Goal: Task Accomplishment & Management: Manage account settings

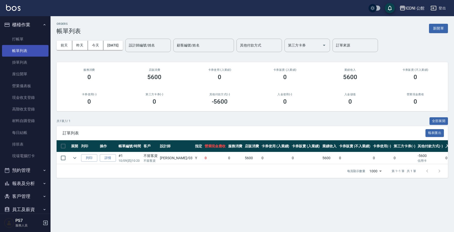
click at [33, 52] on link "帳單列表" at bounding box center [25, 51] width 47 height 12
click at [108, 159] on link "詳情" at bounding box center [108, 158] width 16 height 8
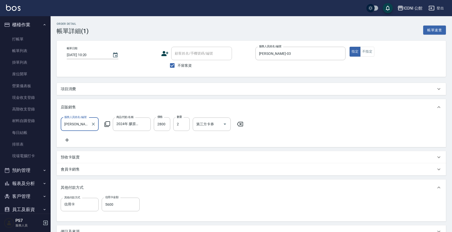
type input "[DATE] 10:20"
checkbox input "true"
type input "[PERSON_NAME]-03"
type input "2024年 膠原蛋白禮盒"
click at [106, 124] on icon at bounding box center [107, 124] width 6 height 6
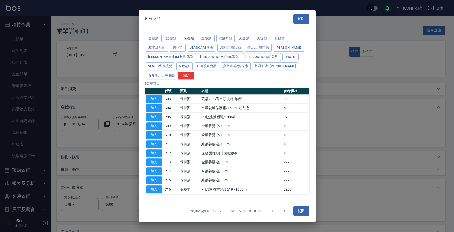
click at [193, 42] on button "保養類" at bounding box center [189, 39] width 16 height 8
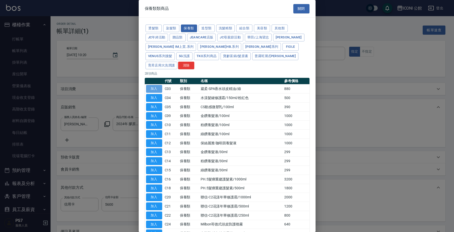
click at [158, 85] on button "加入" at bounding box center [154, 89] width 16 height 8
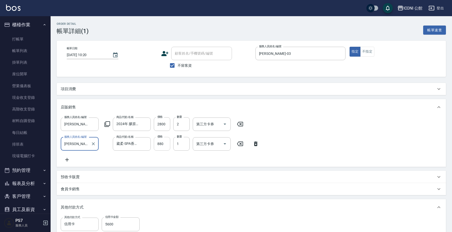
click at [165, 143] on input "880" at bounding box center [162, 144] width 16 height 14
click at [164, 144] on input "880" at bounding box center [162, 144] width 16 height 14
type input "500"
click at [182, 144] on input "1" at bounding box center [181, 144] width 16 height 14
type input "3"
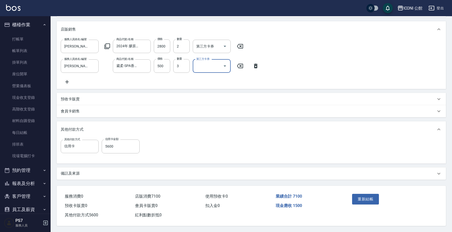
scroll to position [84, 0]
click at [121, 145] on input "5600" at bounding box center [121, 147] width 38 height 14
type input "7100"
click at [370, 198] on button "重新結帳" at bounding box center [365, 199] width 27 height 11
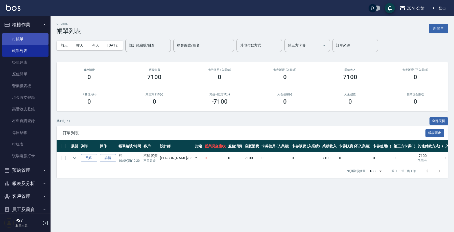
click at [34, 39] on link "打帳單" at bounding box center [25, 39] width 47 height 12
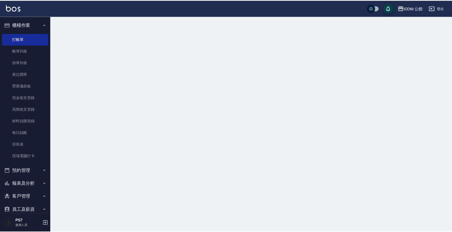
click div "服務人員姓名/編號"
click input "服務人員姓名/編號"
type input "Sandy-8"
type button "true"
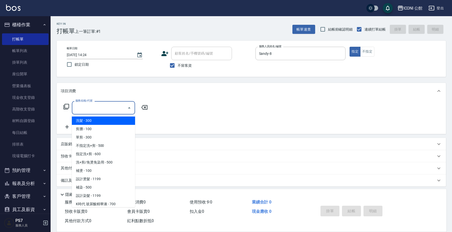
click at [86, 107] on input "服務名稱/代號" at bounding box center [99, 107] width 51 height 9
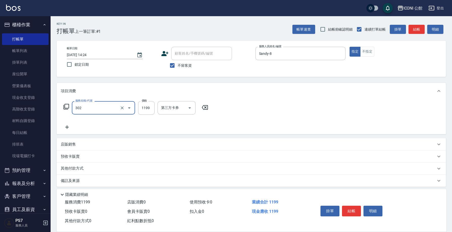
type input "設計燙髮(302)"
type input "1699"
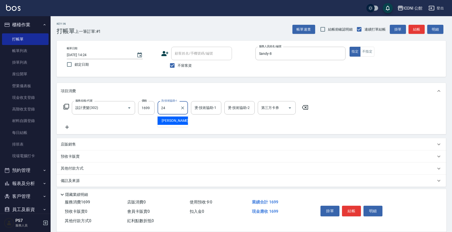
type input "[PERSON_NAME]-24"
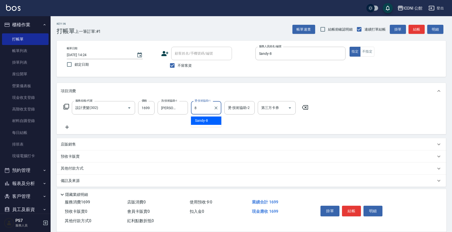
type input "Sandy-8"
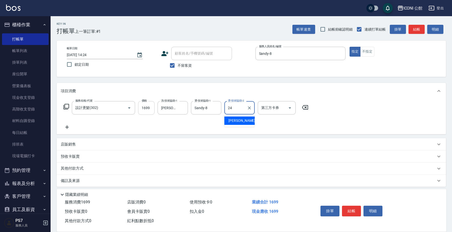
type input "[PERSON_NAME]-24"
click at [65, 106] on icon at bounding box center [66, 107] width 6 height 6
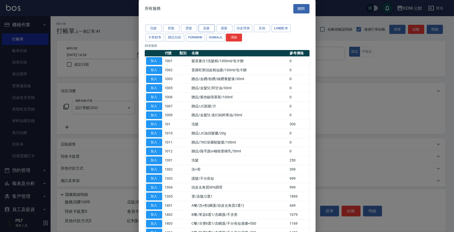
click at [211, 30] on button "染髮" at bounding box center [207, 29] width 16 height 8
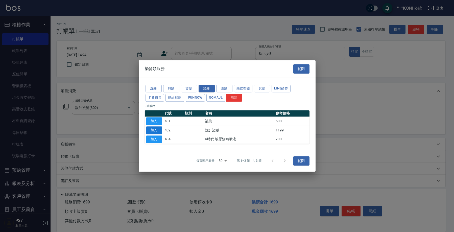
click at [160, 130] on button "加入" at bounding box center [154, 130] width 16 height 8
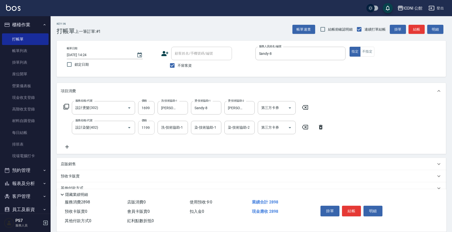
click at [150, 128] on input "1199" at bounding box center [146, 128] width 16 height 14
type input "1699"
type input "Sandy-8"
type input "[PERSON_NAME]-24"
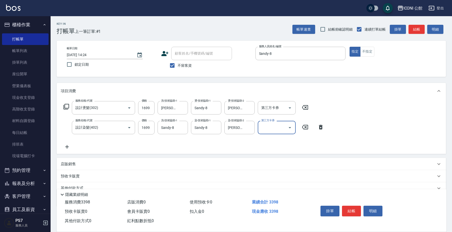
click at [69, 109] on icon at bounding box center [66, 107] width 6 height 6
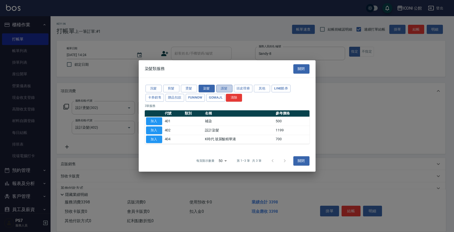
click at [228, 88] on button "護髮" at bounding box center [224, 89] width 16 height 8
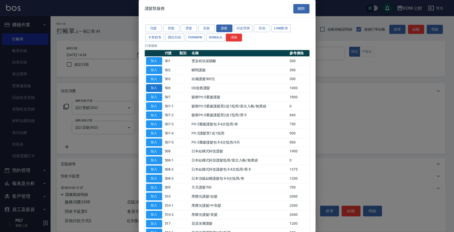
click at [155, 90] on button "加入" at bounding box center [154, 88] width 16 height 8
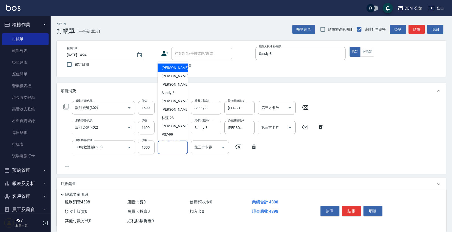
click at [178, 150] on input "護-技術協助-1" at bounding box center [173, 147] width 26 height 9
type input "Sandy-8"
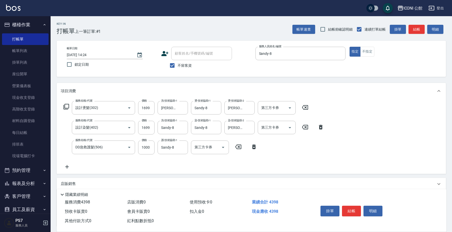
click at [68, 107] on icon at bounding box center [66, 107] width 6 height 6
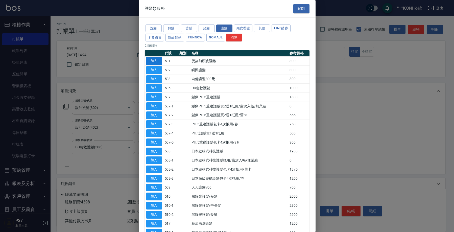
click at [157, 61] on button "加入" at bounding box center [154, 61] width 16 height 8
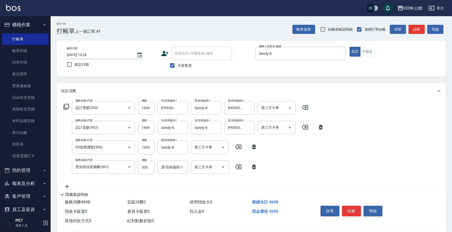
click at [167, 168] on input "護-技術協助-1" at bounding box center [173, 167] width 26 height 9
type input "[PERSON_NAME]-24"
click at [352, 209] on button "結帳" at bounding box center [351, 211] width 19 height 11
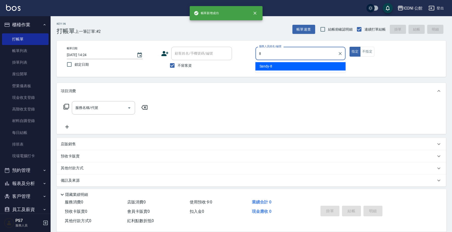
type input "Sandy-8"
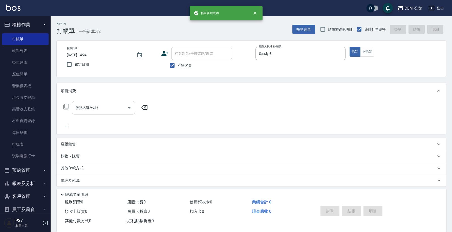
click at [109, 104] on input "服務名稱/代號" at bounding box center [99, 107] width 51 height 9
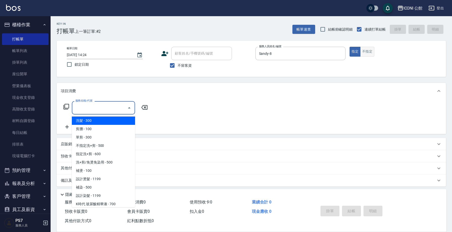
click at [370, 53] on button "不指定" at bounding box center [367, 52] width 14 height 10
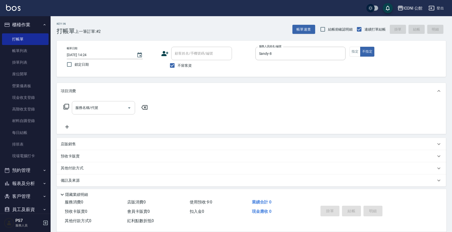
click at [106, 114] on div "服務名稱/代號" at bounding box center [103, 107] width 63 height 13
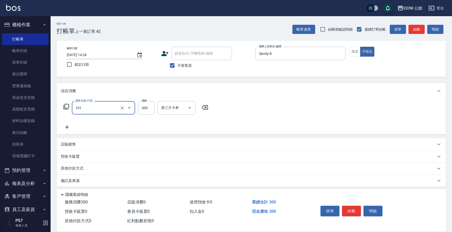
type input "洗髮(101)"
type input "[PERSON_NAME]-24"
click at [65, 106] on icon at bounding box center [66, 107] width 6 height 6
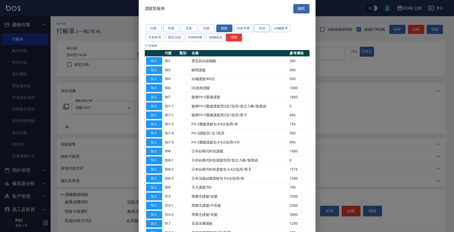
click at [259, 29] on button "其他" at bounding box center [262, 29] width 16 height 8
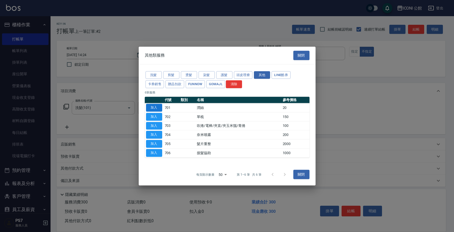
click at [156, 107] on button "加入" at bounding box center [154, 108] width 16 height 8
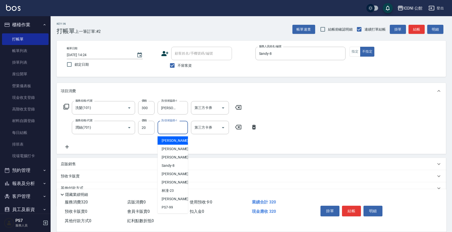
click at [179, 130] on input "洗-技術協助-1" at bounding box center [173, 127] width 26 height 9
type input "[PERSON_NAME]-24"
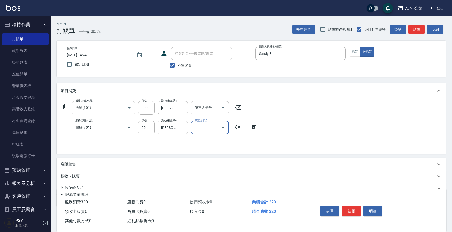
drag, startPoint x: 347, startPoint y: 209, endPoint x: 344, endPoint y: 209, distance: 3.3
click at [346, 209] on button "結帳" at bounding box center [351, 211] width 19 height 11
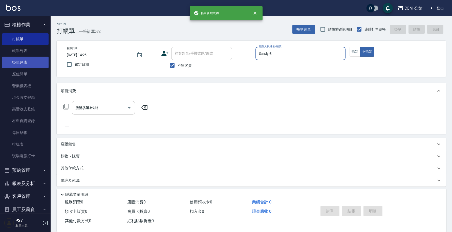
type input "[DATE] 14:25"
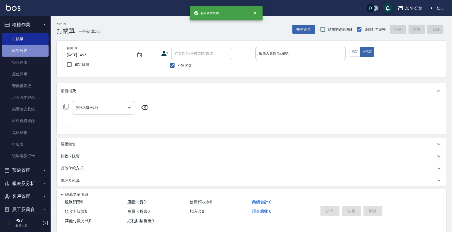
click at [30, 51] on link "帳單列表" at bounding box center [25, 51] width 47 height 12
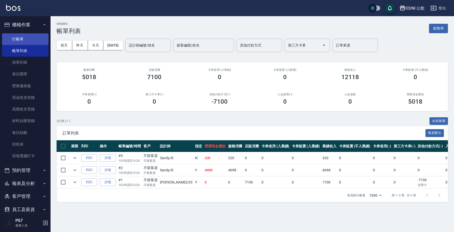
click at [28, 36] on link "打帳單" at bounding box center [25, 39] width 47 height 12
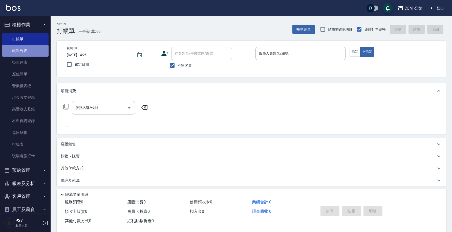
click at [30, 49] on link "帳單列表" at bounding box center [25, 51] width 47 height 12
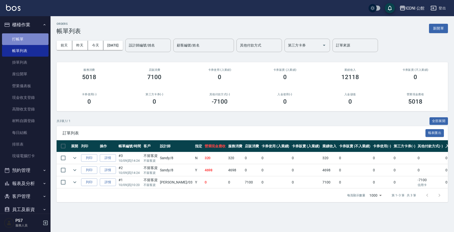
click at [32, 37] on link "打帳單" at bounding box center [25, 39] width 47 height 12
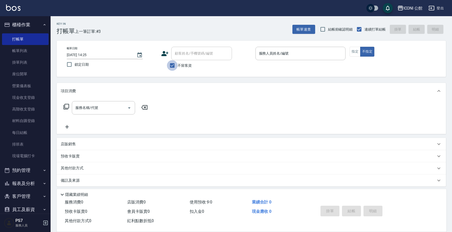
click at [172, 65] on input "不留客資" at bounding box center [172, 65] width 11 height 11
checkbox input "false"
click at [179, 59] on div "顧客姓名/手機號碼/編號" at bounding box center [201, 53] width 61 height 13
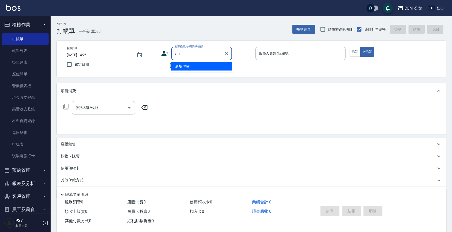
type input "v"
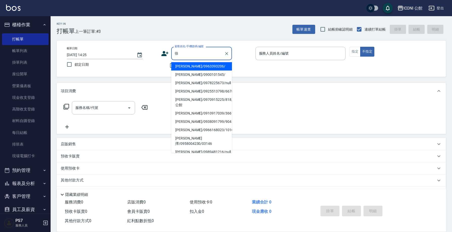
click at [202, 72] on li "[PERSON_NAME]/0900101545/" at bounding box center [201, 75] width 61 height 8
type input "[PERSON_NAME]/0900101545/"
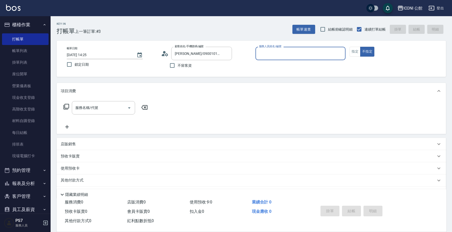
type input "Lina-4"
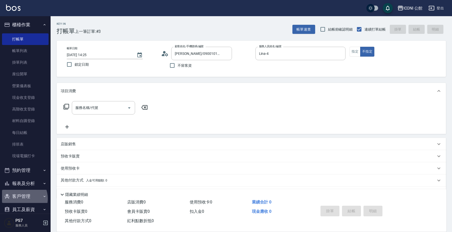
click at [19, 198] on button "客戶管理" at bounding box center [25, 196] width 47 height 13
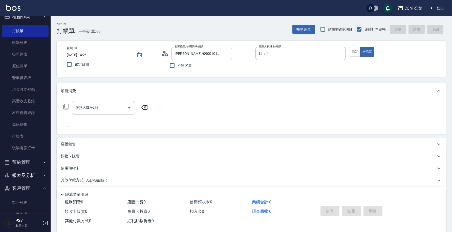
scroll to position [18, 0]
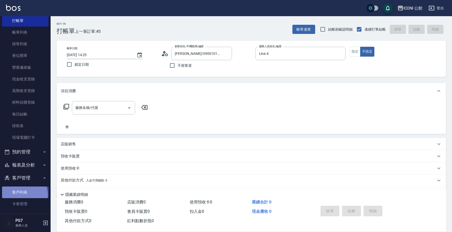
click at [20, 194] on link "客戶列表" at bounding box center [25, 193] width 47 height 12
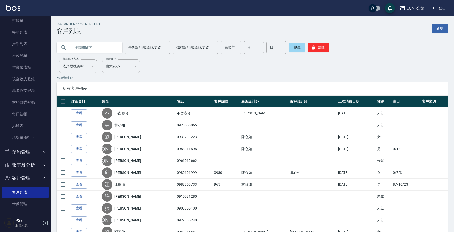
click at [103, 46] on input "text" at bounding box center [95, 48] width 48 height 14
click at [97, 48] on input "text" at bounding box center [95, 48] width 48 height 14
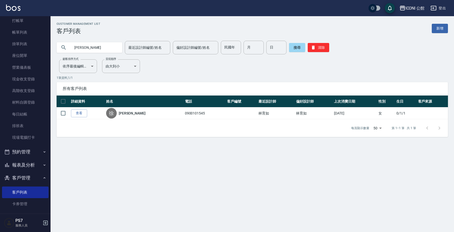
drag, startPoint x: 92, startPoint y: 48, endPoint x: 86, endPoint y: 43, distance: 7.3
click at [92, 48] on input "[PERSON_NAME]" at bounding box center [95, 48] width 48 height 14
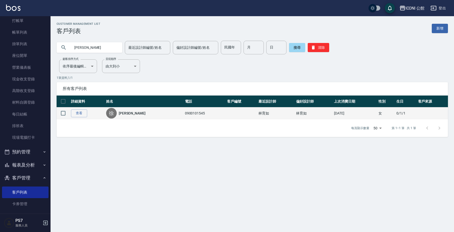
type input "[PERSON_NAME]"
drag, startPoint x: 71, startPoint y: 117, endPoint x: 80, endPoint y: 115, distance: 8.7
click at [72, 117] on td "查看" at bounding box center [87, 113] width 35 height 12
click at [80, 115] on link "查看" at bounding box center [79, 113] width 16 height 8
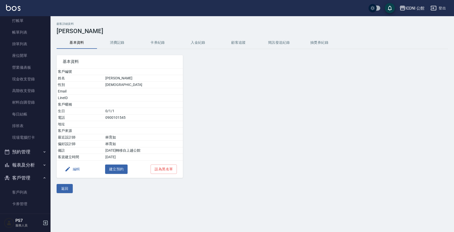
click at [113, 43] on button "消費記錄" at bounding box center [117, 43] width 40 height 12
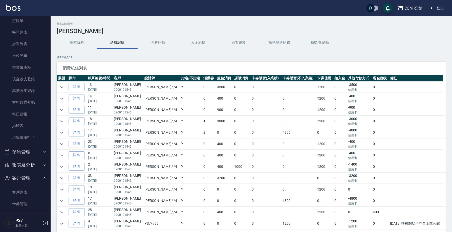
click at [66, 120] on td at bounding box center [62, 121] width 11 height 11
click at [64, 121] on icon "expand row" at bounding box center [62, 121] width 6 height 6
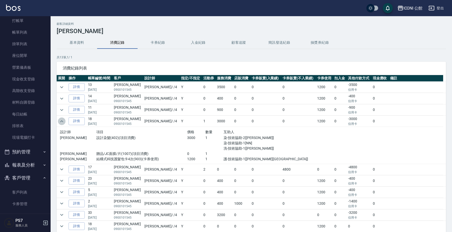
click at [63, 121] on icon "expand row" at bounding box center [62, 121] width 6 height 6
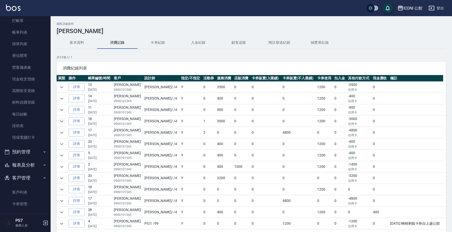
scroll to position [32, 0]
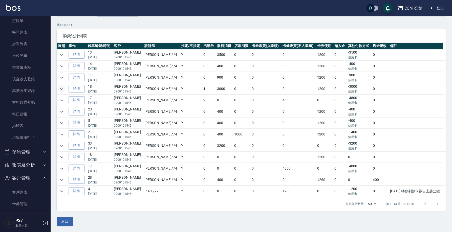
click at [180, 141] on td "Y" at bounding box center [191, 145] width 22 height 11
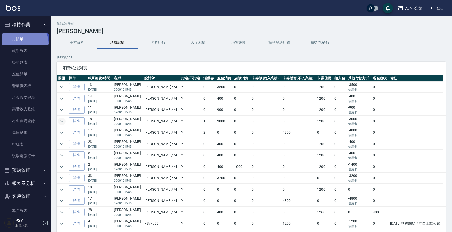
click at [20, 41] on link "打帳單" at bounding box center [25, 39] width 47 height 12
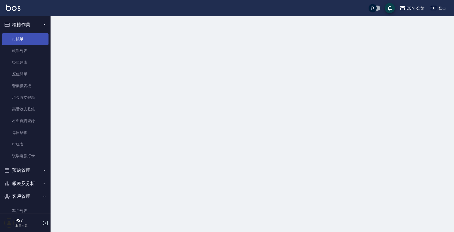
click at [20, 41] on link "打帳單" at bounding box center [25, 39] width 47 height 12
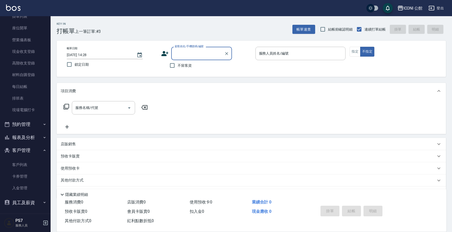
scroll to position [15, 0]
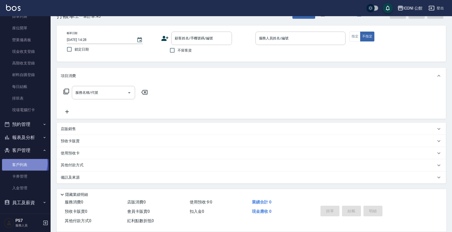
click at [23, 162] on link "客戶列表" at bounding box center [25, 165] width 47 height 12
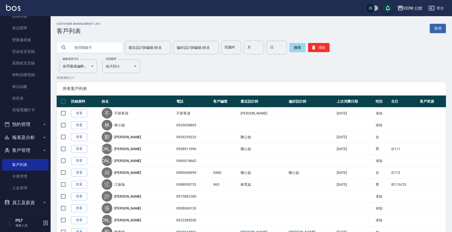
click at [73, 47] on input "text" at bounding box center [95, 48] width 48 height 14
type input "[PERSON_NAME]"
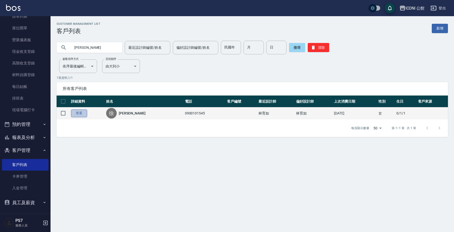
click at [83, 111] on link "查看" at bounding box center [79, 113] width 16 height 8
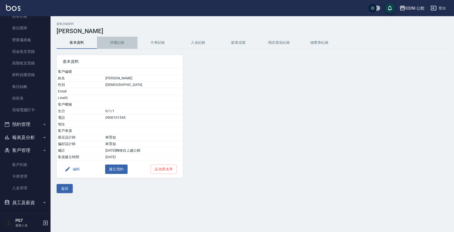
click at [119, 44] on button "消費記錄" at bounding box center [117, 43] width 40 height 12
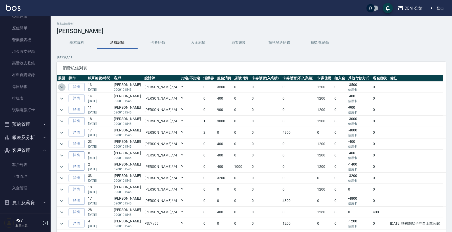
click at [60, 87] on icon "expand row" at bounding box center [62, 87] width 6 height 6
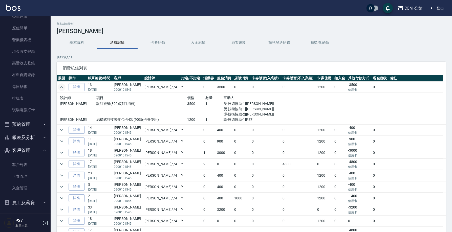
click at [60, 87] on icon "expand row" at bounding box center [62, 87] width 6 height 6
